Goal: Find specific page/section: Find specific page/section

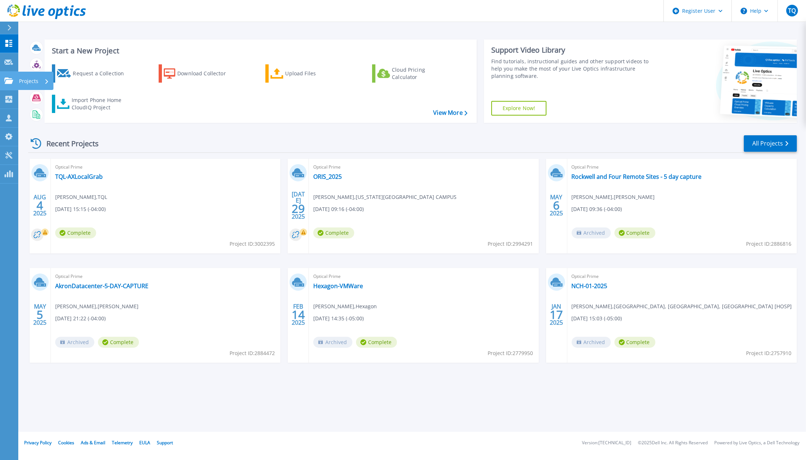
click at [20, 78] on p "Projects" at bounding box center [28, 81] width 19 height 19
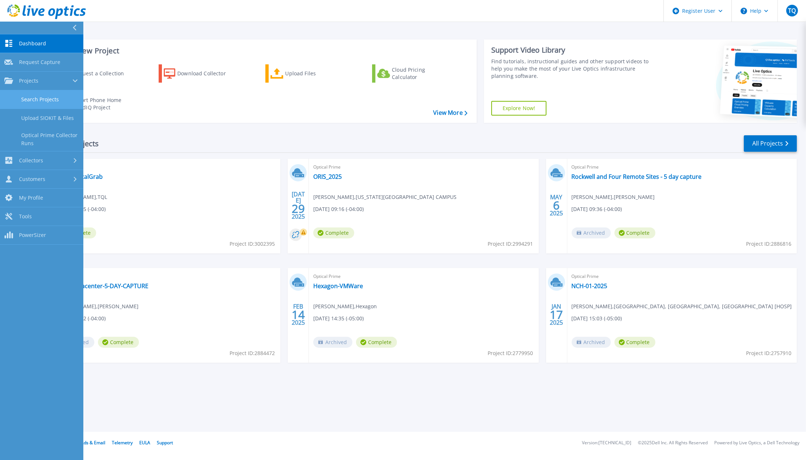
click at [33, 95] on link "Search Projects" at bounding box center [41, 99] width 83 height 19
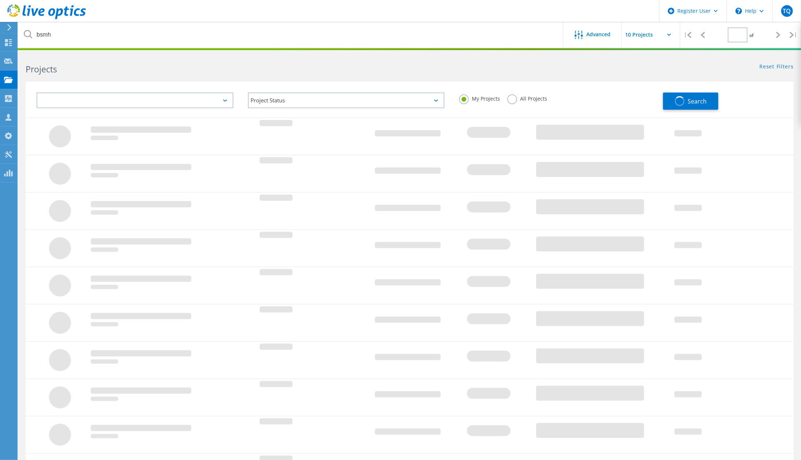
type input "1"
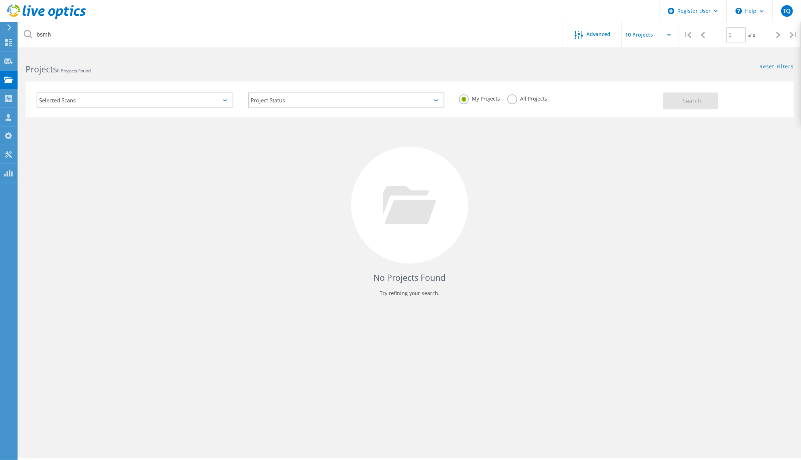
click at [513, 97] on label "All Projects" at bounding box center [527, 97] width 40 height 7
click at [0, 0] on input "All Projects" at bounding box center [0, 0] width 0 height 0
click at [131, 97] on div "Selected Scans" at bounding box center [135, 100] width 197 height 16
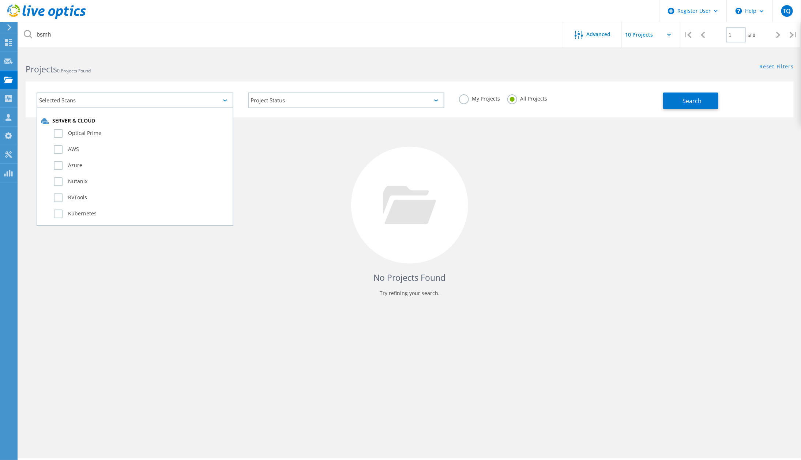
click at [159, 69] on h2 "Projects 0 Projects Found" at bounding box center [214, 69] width 377 height 12
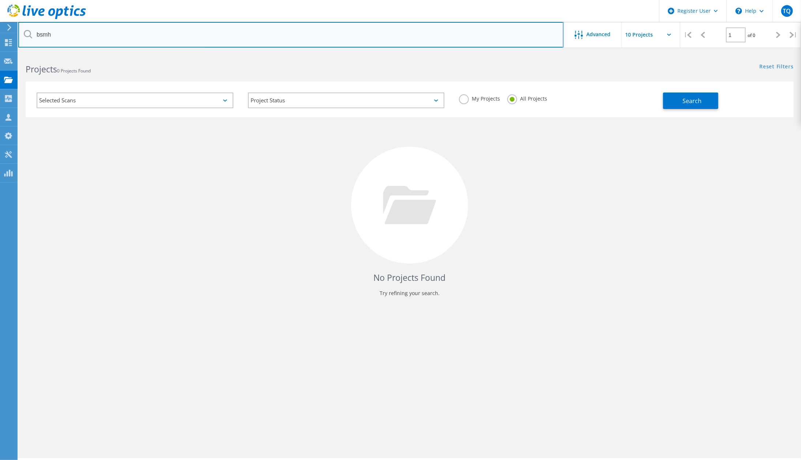
click at [400, 33] on input "bsmh" at bounding box center [290, 35] width 545 height 26
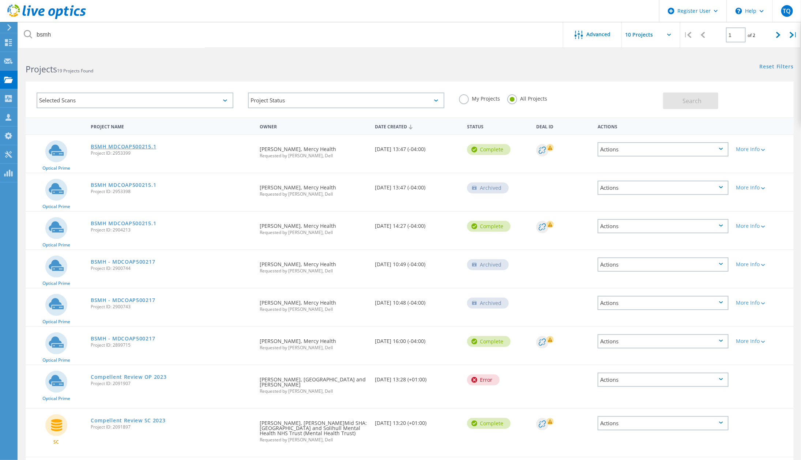
click at [132, 145] on link "BSMH MDCOAP500215.1" at bounding box center [123, 146] width 65 height 5
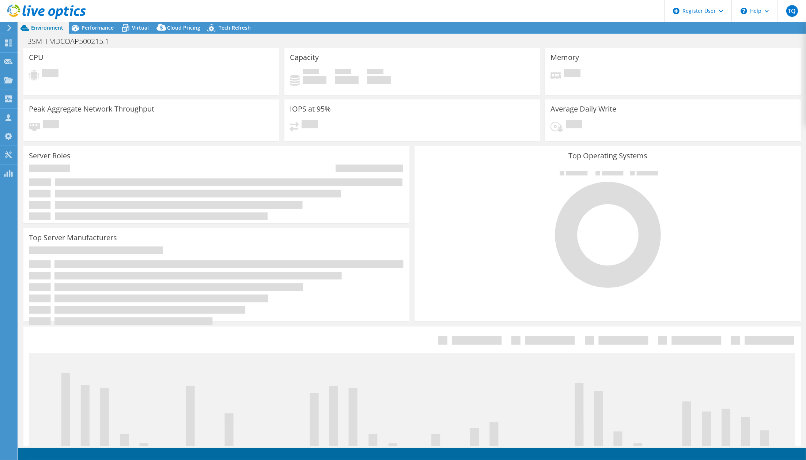
select select "USD"
